Goal: Contribute content

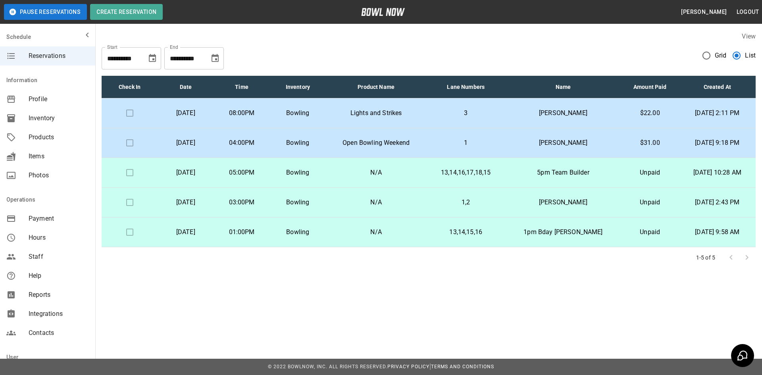
click at [414, 234] on p "N/A" at bounding box center [376, 232] width 88 height 10
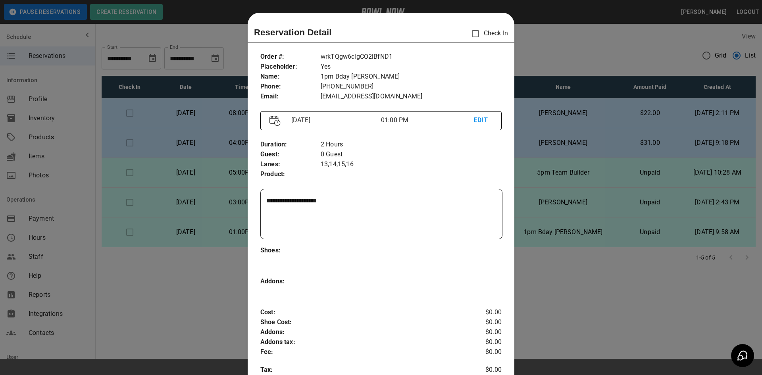
scroll to position [13, 0]
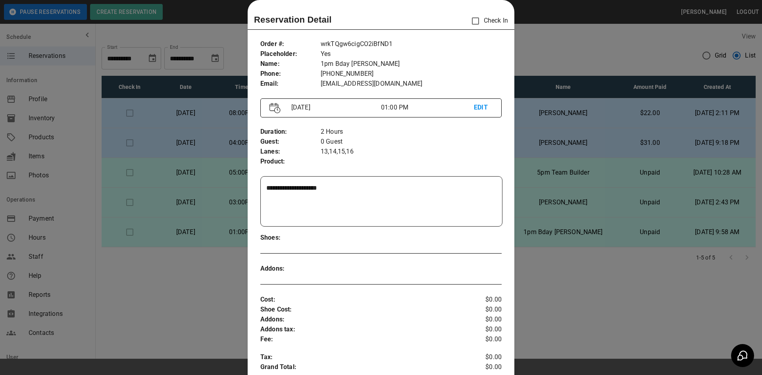
drag, startPoint x: 178, startPoint y: 279, endPoint x: 143, endPoint y: 287, distance: 35.7
click at [143, 287] on div at bounding box center [381, 187] width 762 height 375
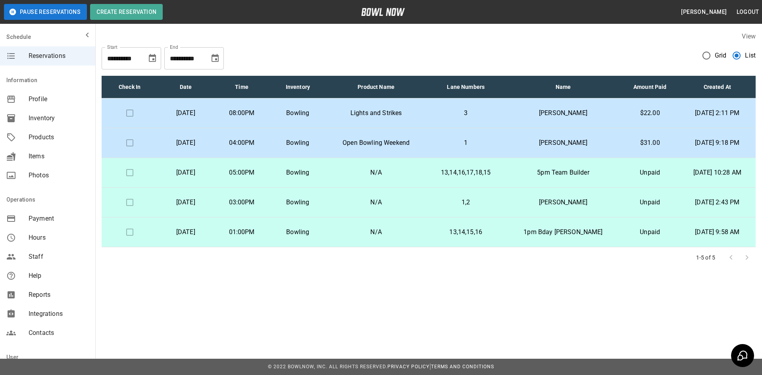
click at [360, 237] on p "N/A" at bounding box center [376, 232] width 88 height 10
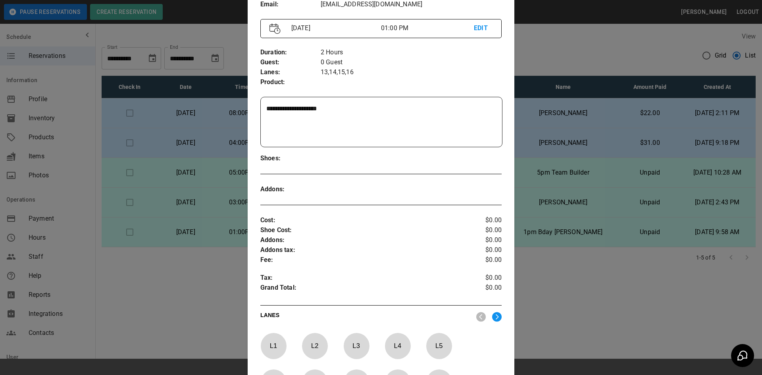
scroll to position [211, 0]
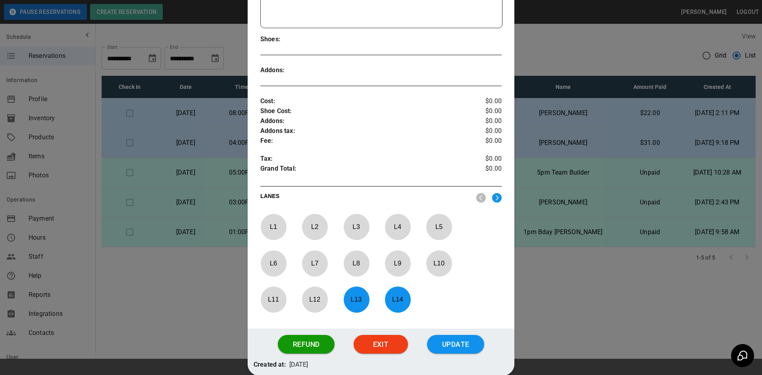
click at [190, 303] on div at bounding box center [381, 187] width 762 height 375
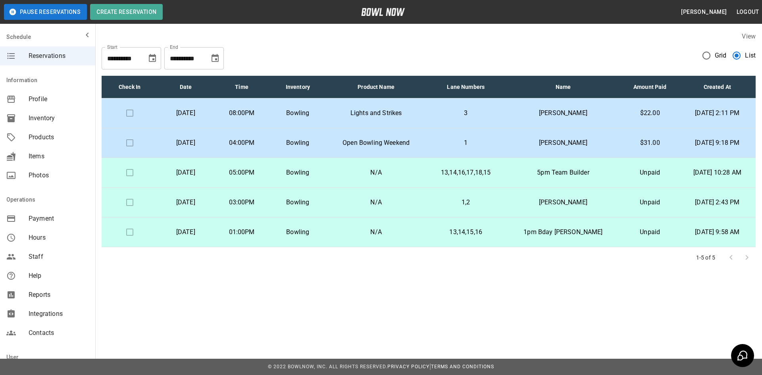
click at [379, 239] on td "N/A" at bounding box center [376, 233] width 100 height 30
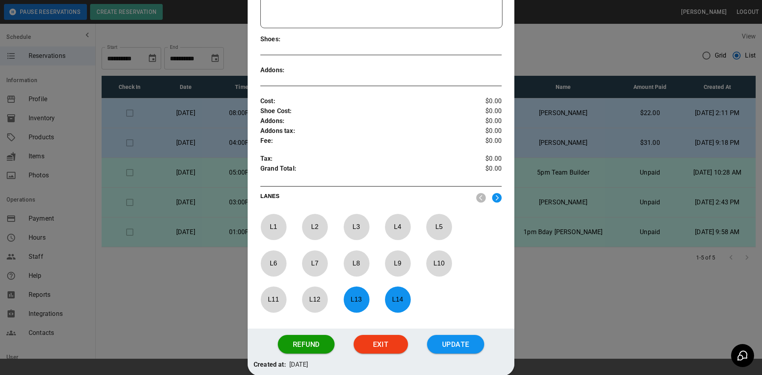
scroll to position [251, 0]
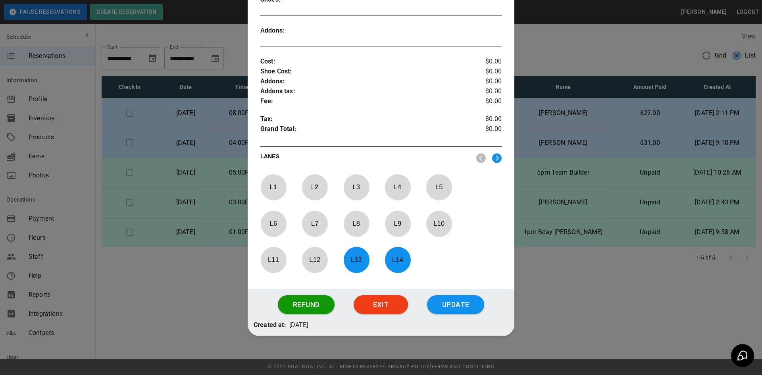
click at [162, 281] on div at bounding box center [381, 187] width 762 height 375
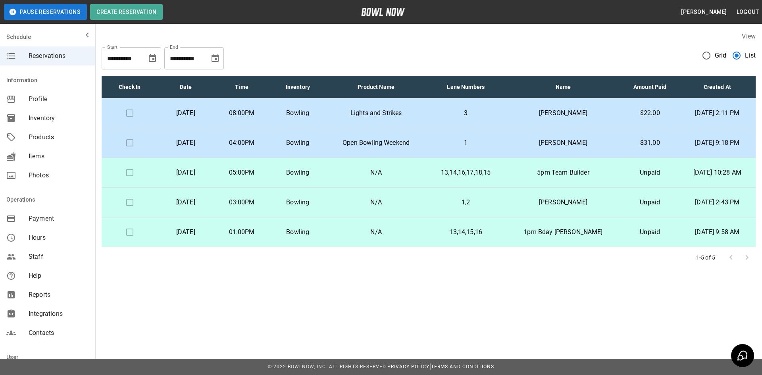
click at [361, 202] on p "N/A" at bounding box center [376, 203] width 88 height 10
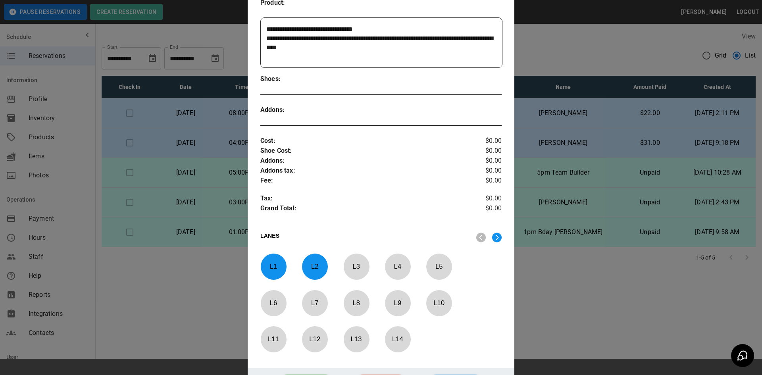
scroll to position [252, 0]
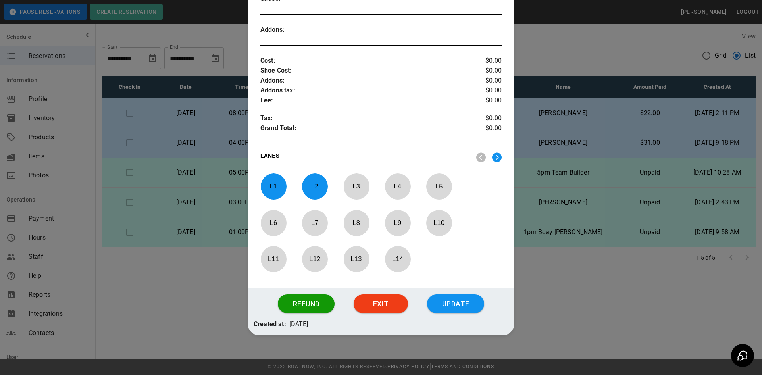
click at [195, 324] on div at bounding box center [381, 187] width 762 height 375
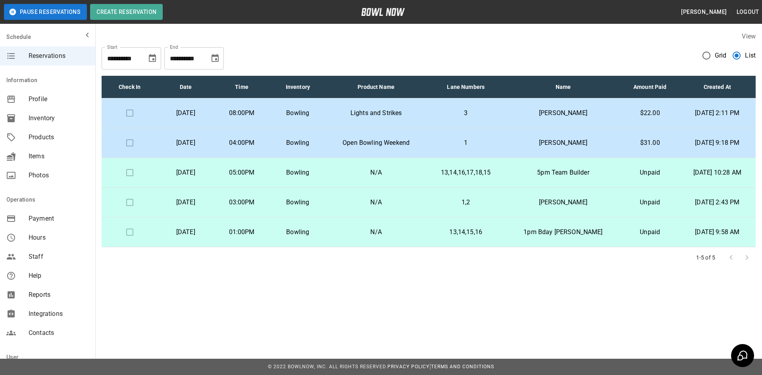
click at [352, 177] on td "N/A" at bounding box center [376, 173] width 100 height 30
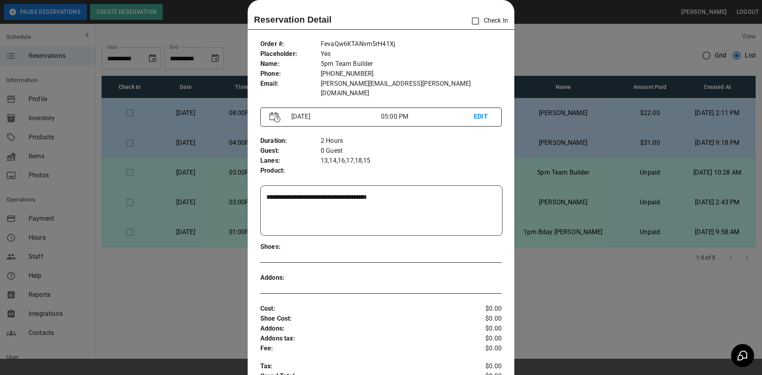
scroll to position [211, 0]
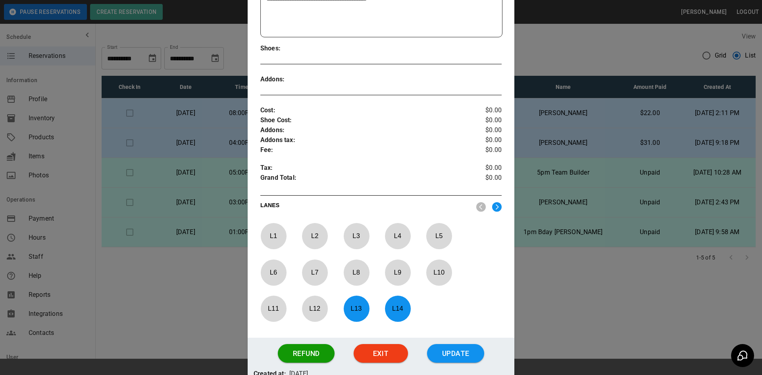
click at [189, 308] on div at bounding box center [381, 187] width 762 height 375
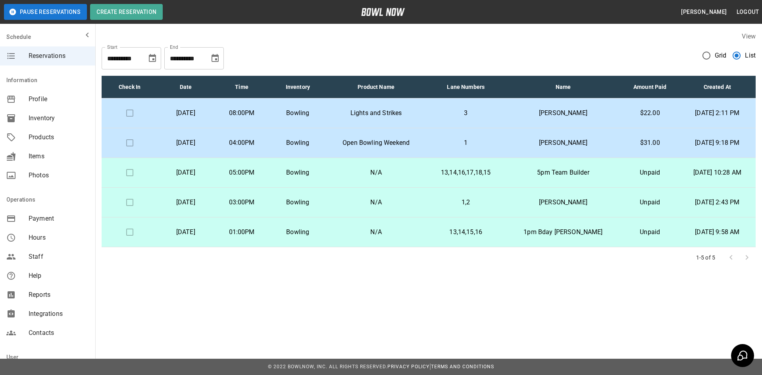
click at [372, 178] on td "N/A" at bounding box center [376, 173] width 100 height 30
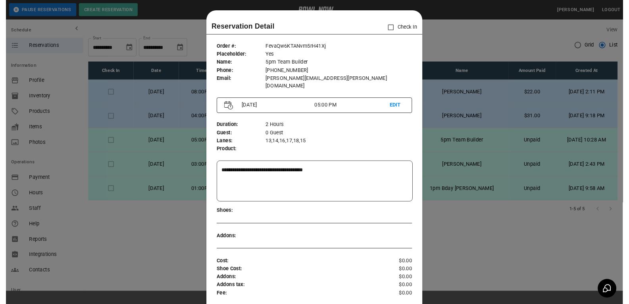
scroll to position [13, 0]
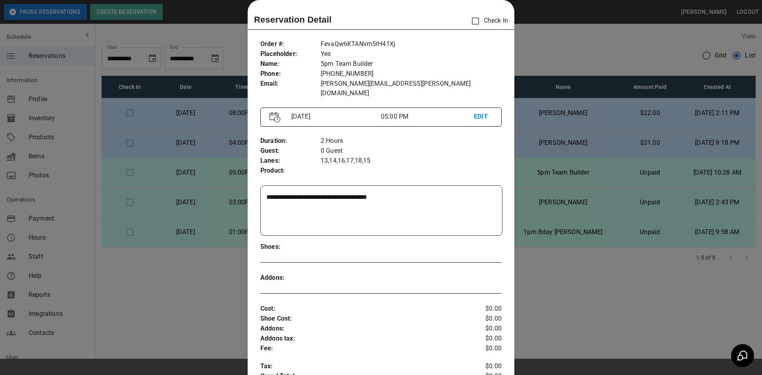
click at [185, 291] on div at bounding box center [381, 187] width 762 height 375
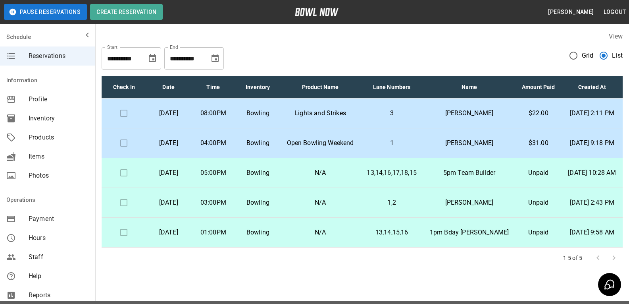
click at [39, 177] on span "Photos" at bounding box center [59, 176] width 60 height 10
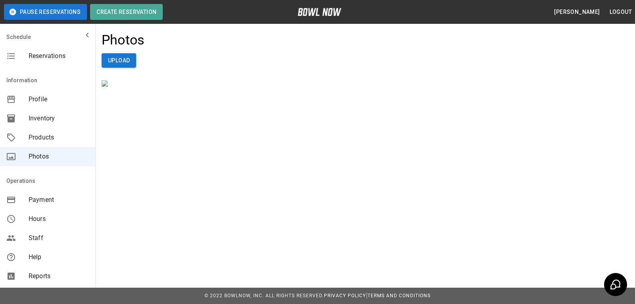
click at [40, 138] on span "Products" at bounding box center [59, 138] width 60 height 10
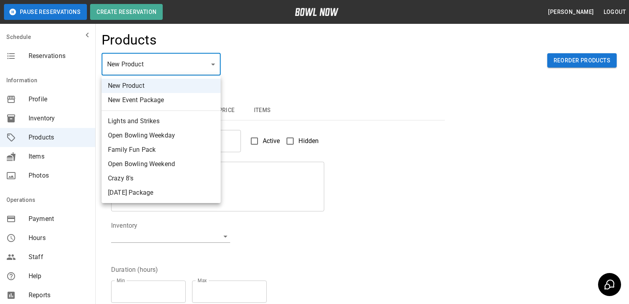
click at [170, 73] on body "Pause Reservations Create Reservation [PERSON_NAME] Logout Schedule Reservation…" at bounding box center [314, 256] width 629 height 512
click at [143, 118] on li "Lights and Strikes" at bounding box center [161, 121] width 119 height 14
type input "*"
type input "**********"
type textarea "**********"
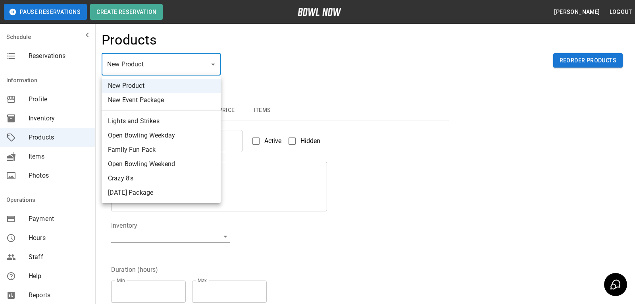
type input "**********"
type input "*"
type input "**"
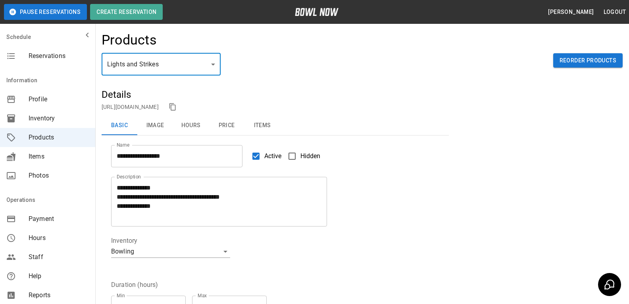
click at [154, 123] on button "Image" at bounding box center [155, 125] width 36 height 19
